Goal: Find specific page/section: Find specific page/section

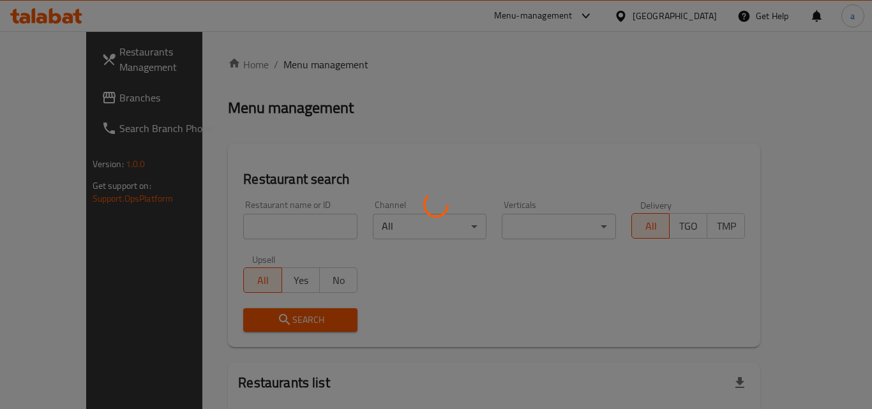
click at [304, 62] on div at bounding box center [436, 204] width 872 height 409
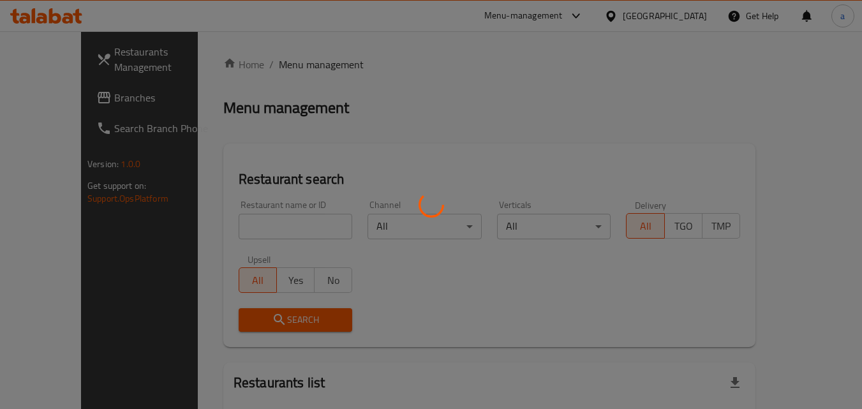
click at [615, 22] on div at bounding box center [431, 204] width 862 height 409
click at [618, 19] on div at bounding box center [431, 204] width 862 height 409
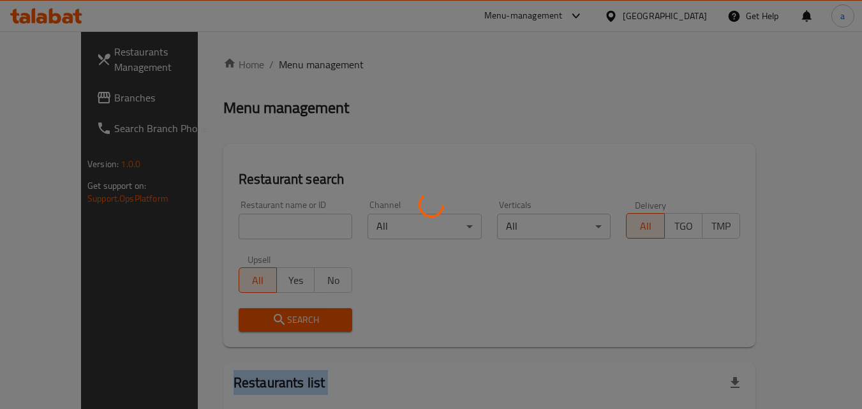
click at [618, 19] on div at bounding box center [431, 204] width 862 height 409
click at [647, 10] on div at bounding box center [431, 204] width 862 height 409
click at [646, 17] on div at bounding box center [431, 204] width 862 height 409
drag, startPoint x: 648, startPoint y: 21, endPoint x: 647, endPoint y: 32, distance: 11.0
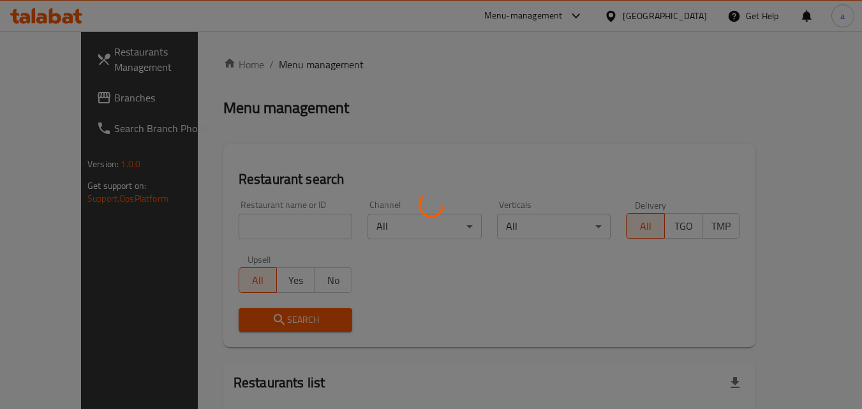
click at [647, 33] on div at bounding box center [431, 204] width 862 height 409
drag, startPoint x: 645, startPoint y: 6, endPoint x: 645, endPoint y: 21, distance: 14.7
click at [645, 15] on div at bounding box center [431, 204] width 862 height 409
click at [645, 17] on div at bounding box center [431, 204] width 862 height 409
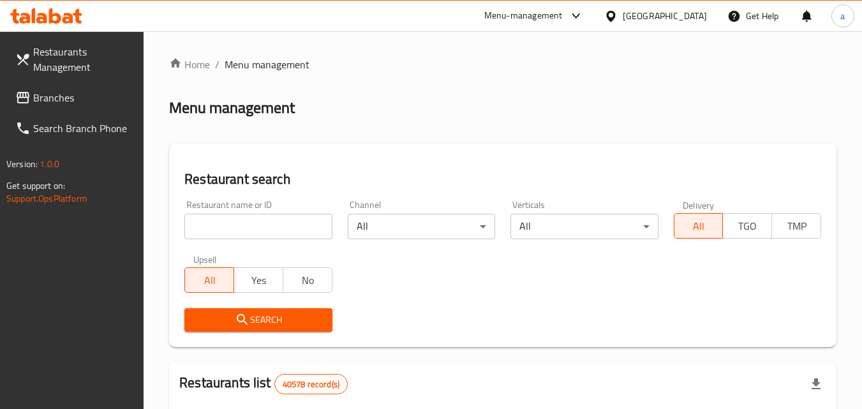
click at [645, 17] on div "[GEOGRAPHIC_DATA]" at bounding box center [665, 16] width 84 height 14
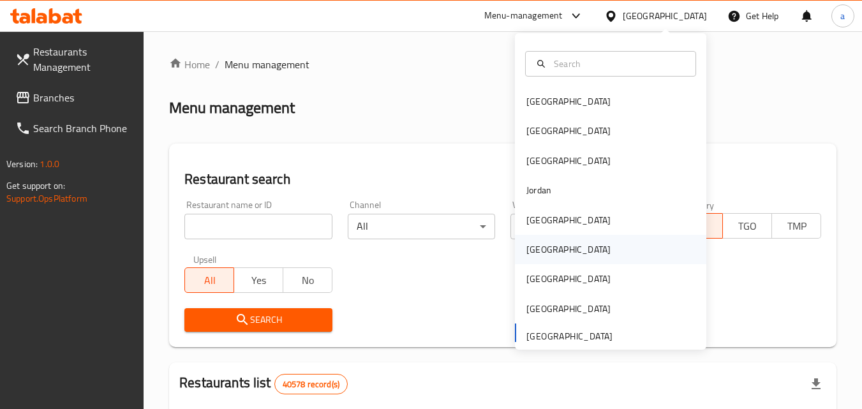
click at [516, 238] on div "[GEOGRAPHIC_DATA]" at bounding box center [568, 249] width 105 height 29
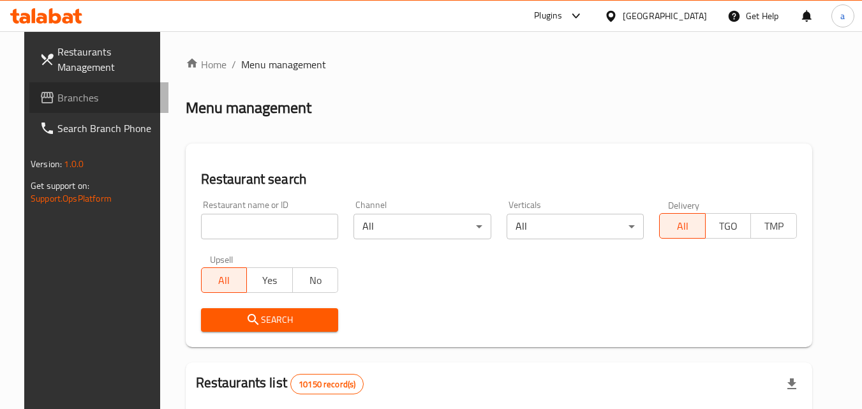
click at [66, 99] on span "Branches" at bounding box center [107, 97] width 101 height 15
